Goal: Check status: Check status

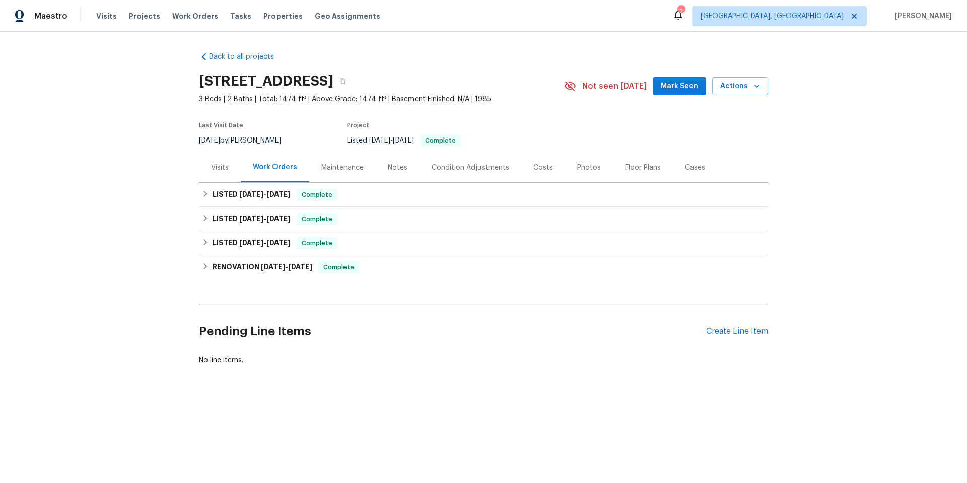
click at [216, 165] on div "Visits" at bounding box center [220, 168] width 18 height 10
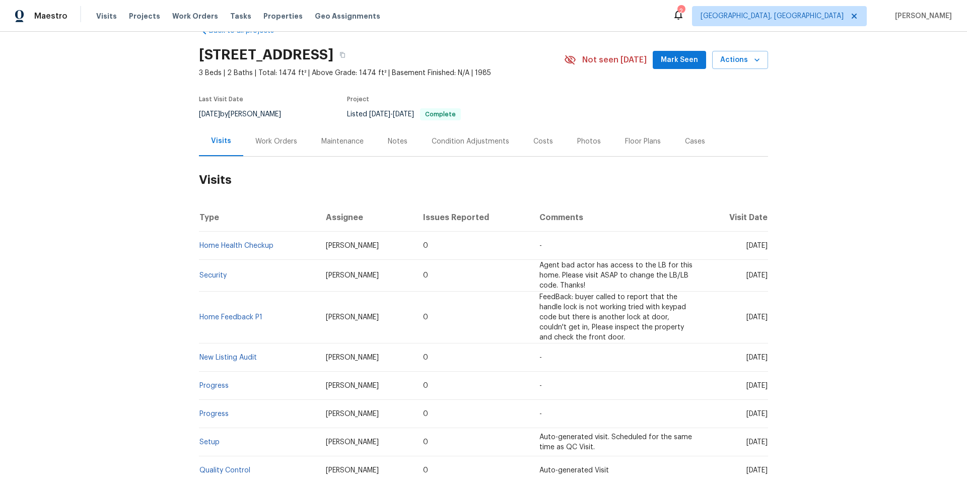
scroll to position [50, 0]
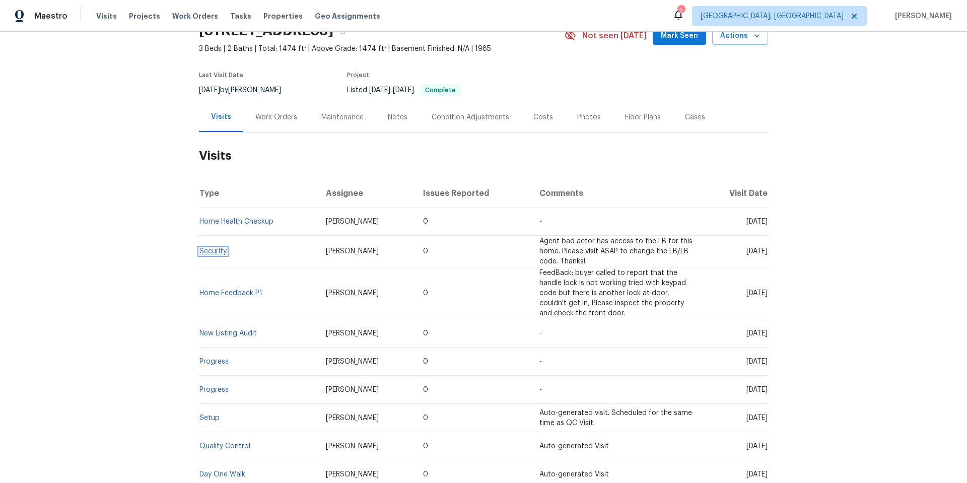
click at [209, 252] on link "Security" at bounding box center [212, 251] width 27 height 7
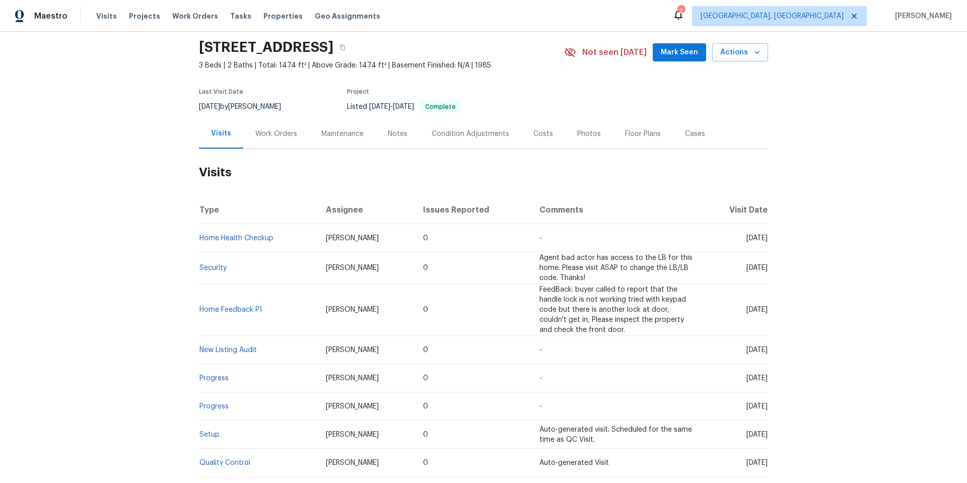
scroll to position [50, 0]
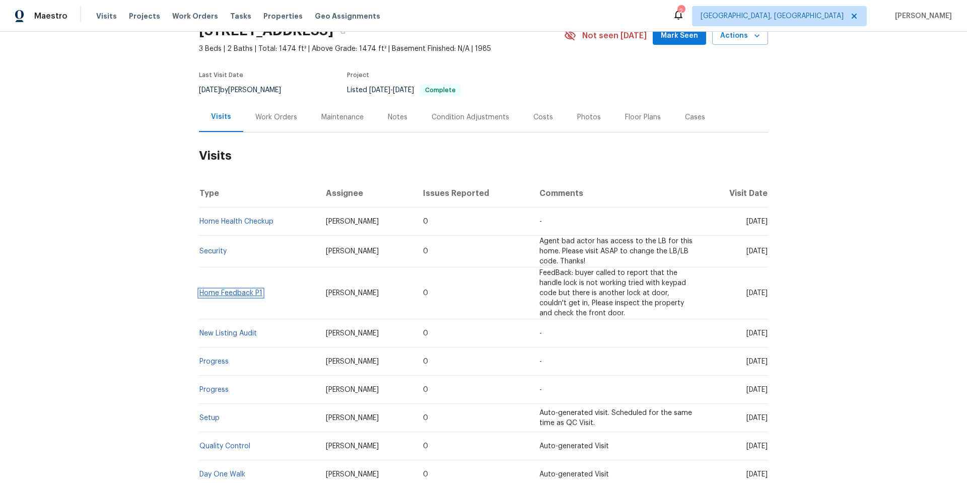
click at [218, 294] on link "Home Feedback P1" at bounding box center [230, 292] width 63 height 7
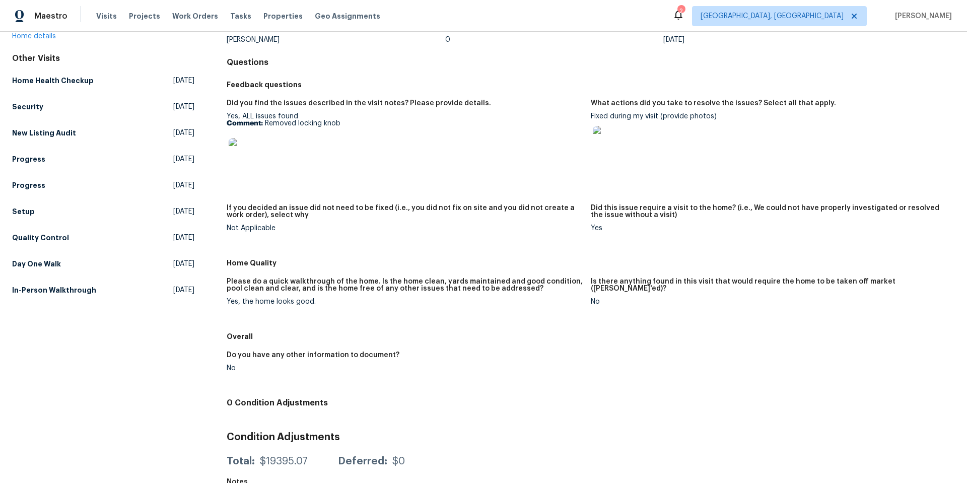
scroll to position [29, 0]
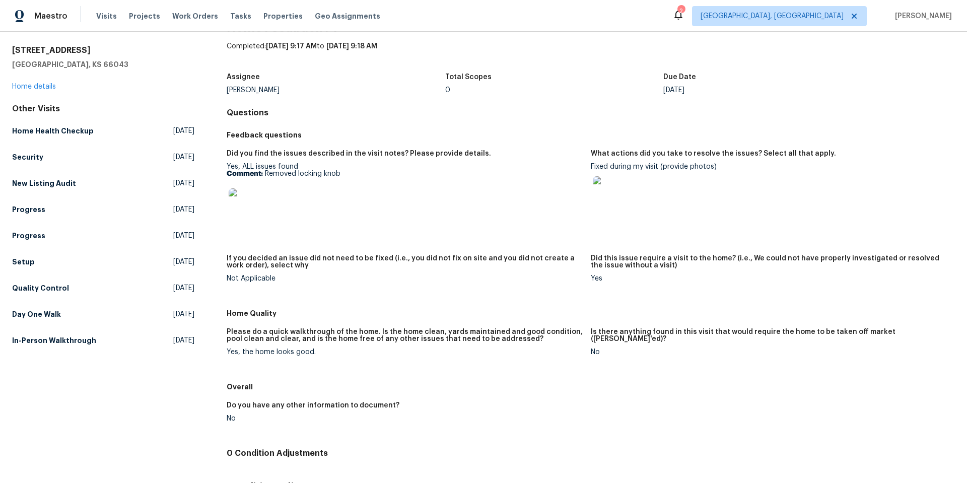
click at [249, 211] on img at bounding box center [245, 204] width 32 height 32
click at [254, 210] on img at bounding box center [245, 204] width 32 height 32
click at [611, 211] on div at bounding box center [609, 192] width 36 height 44
click at [604, 200] on img at bounding box center [609, 192] width 32 height 32
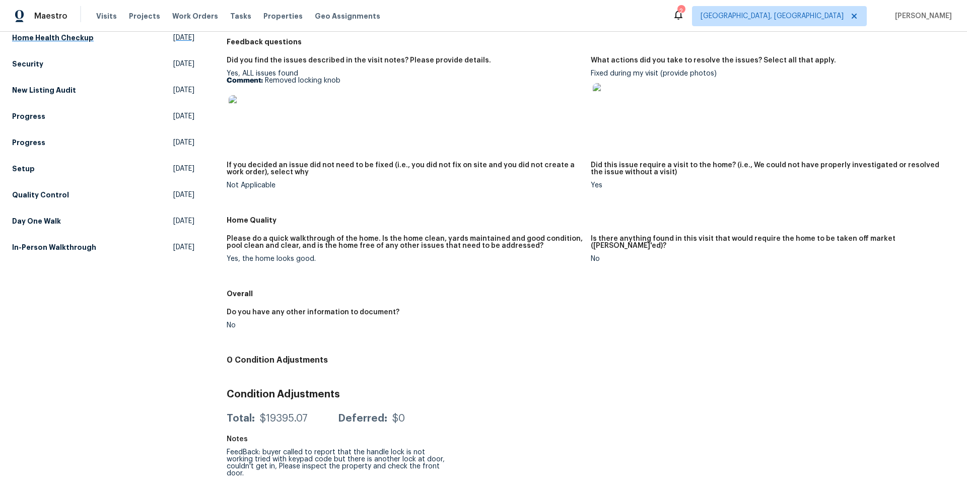
scroll to position [0, 0]
